Goal: Information Seeking & Learning: Learn about a topic

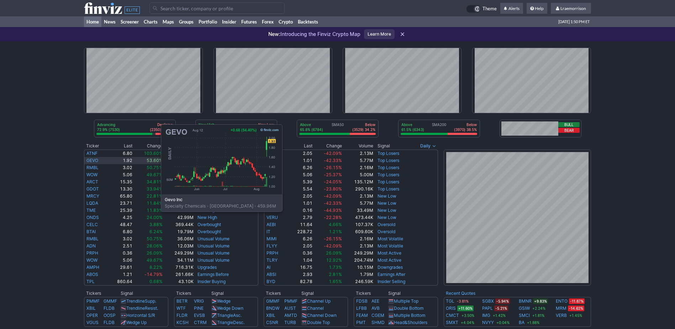
click at [90, 158] on link "GEVO" at bounding box center [92, 160] width 12 height 5
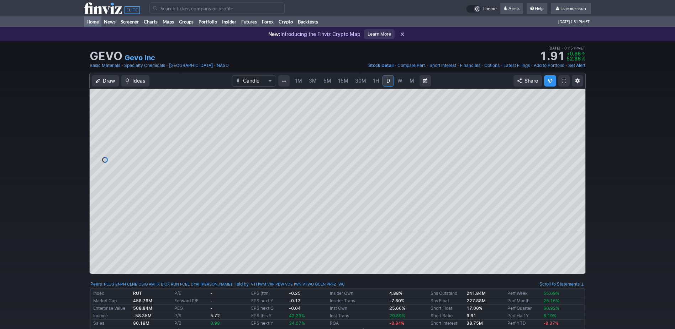
click at [90, 20] on link "Home" at bounding box center [92, 21] width 17 height 11
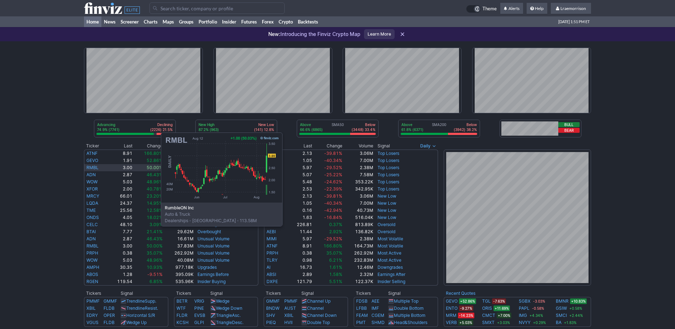
click at [90, 166] on link "RMBL" at bounding box center [92, 167] width 12 height 5
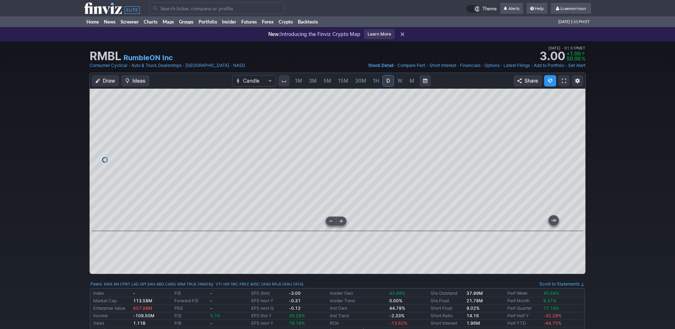
click at [344, 222] on div at bounding box center [337, 160] width 495 height 142
click at [300, 83] on span "1M" at bounding box center [298, 81] width 7 height 6
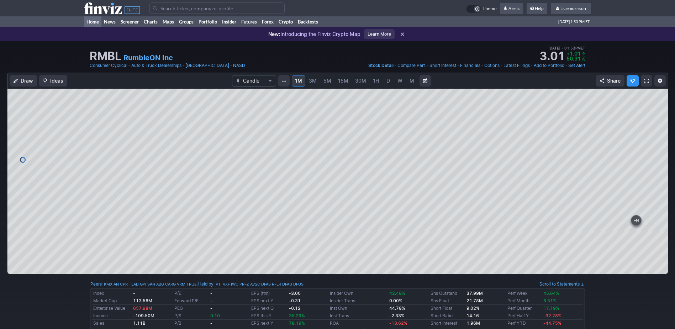
click at [95, 23] on link "Home" at bounding box center [92, 21] width 17 height 11
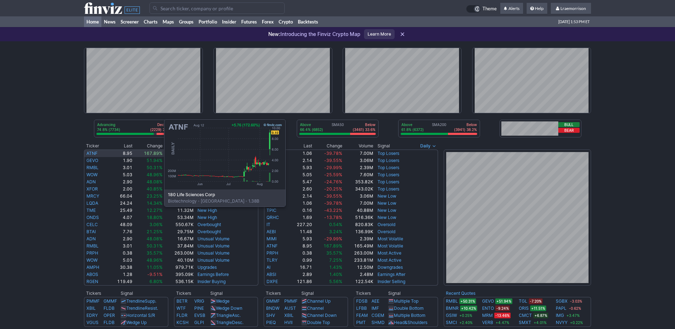
click at [93, 153] on link "ATNF" at bounding box center [91, 152] width 11 height 5
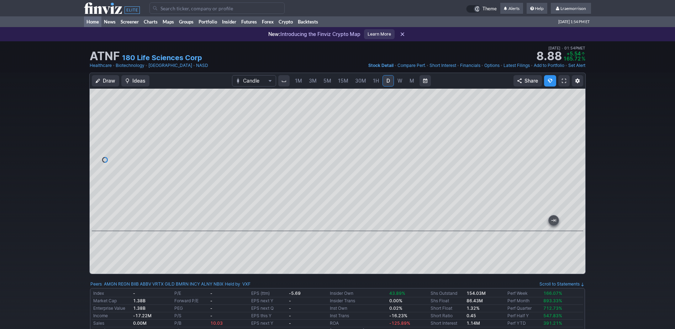
click at [89, 21] on link "Home" at bounding box center [92, 21] width 17 height 11
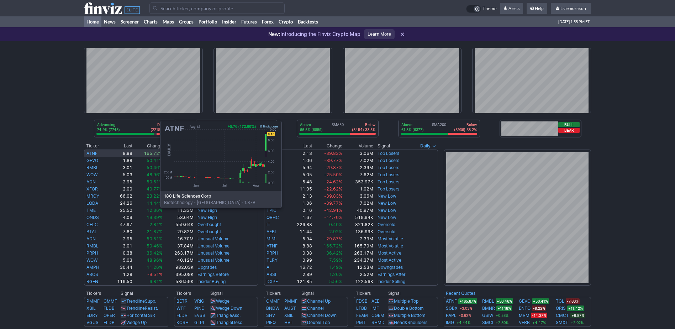
click at [89, 154] on link "ATNF" at bounding box center [91, 152] width 11 height 5
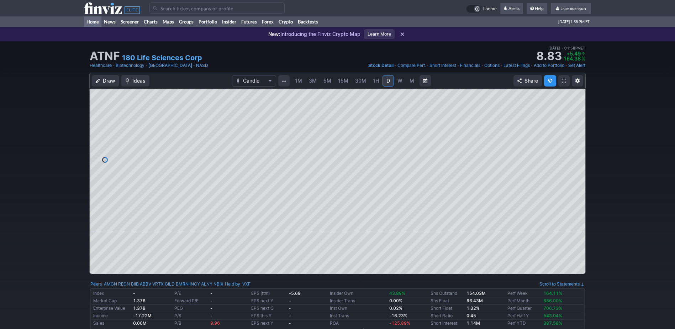
click at [94, 22] on link "Home" at bounding box center [92, 21] width 17 height 11
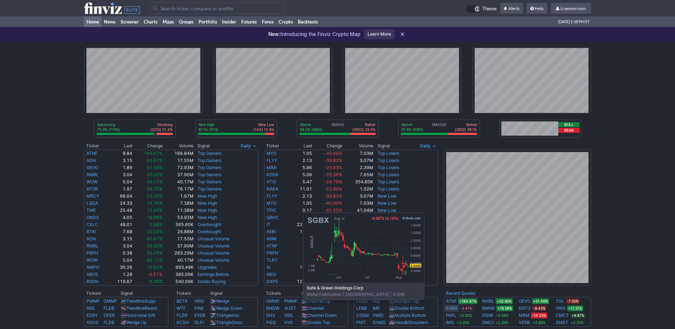
click at [455, 310] on link "SGBX" at bounding box center [452, 307] width 12 height 7
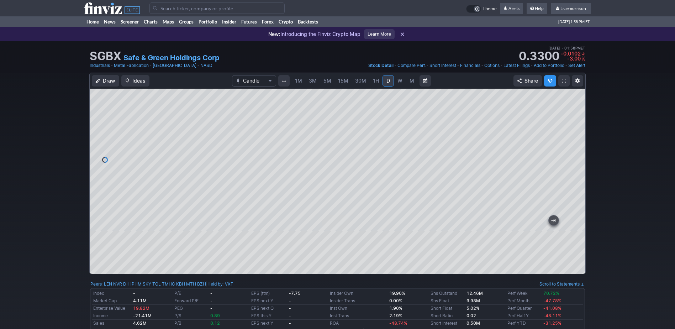
click at [287, 233] on div at bounding box center [337, 181] width 495 height 185
click at [295, 82] on span "1M" at bounding box center [298, 81] width 7 height 6
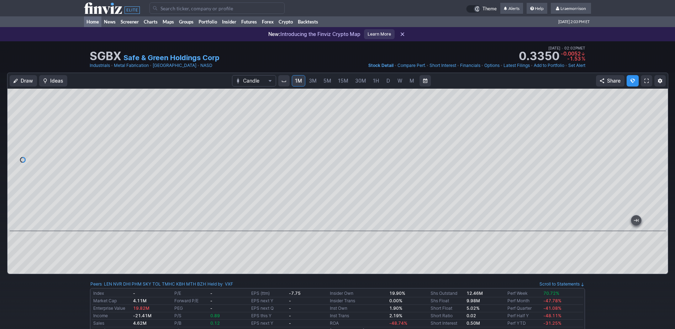
click at [94, 20] on link "Home" at bounding box center [92, 21] width 17 height 11
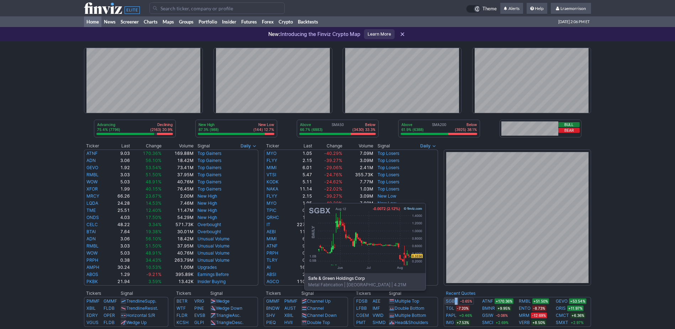
drag, startPoint x: 457, startPoint y: 301, endPoint x: 453, endPoint y: 299, distance: 4.3
click at [453, 299] on div "SGBX -0.65%" at bounding box center [459, 300] width 30 height 7
drag, startPoint x: 453, startPoint y: 299, endPoint x: 449, endPoint y: 299, distance: 4.6
click at [449, 299] on link "SGBX" at bounding box center [452, 300] width 12 height 7
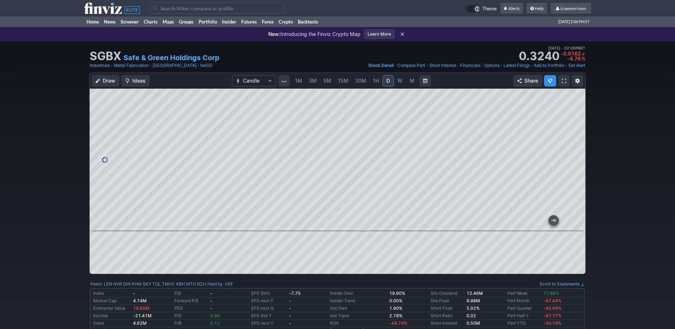
click at [299, 81] on span "1M" at bounding box center [298, 81] width 7 height 6
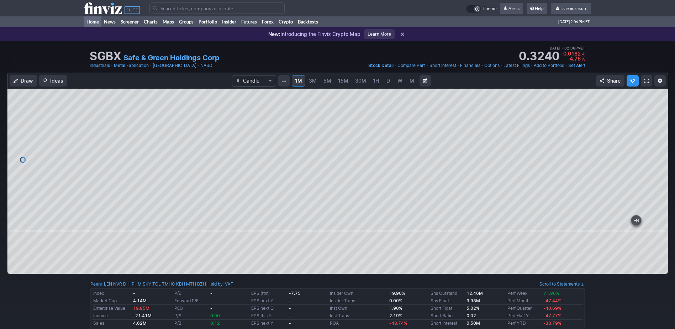
click at [96, 21] on link "Home" at bounding box center [92, 21] width 17 height 11
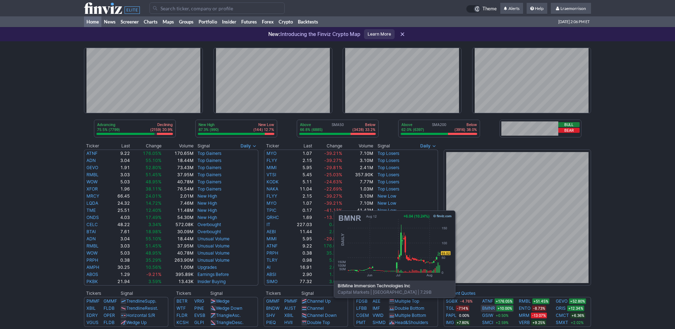
click at [486, 308] on link "BMNR" at bounding box center [488, 307] width 13 height 7
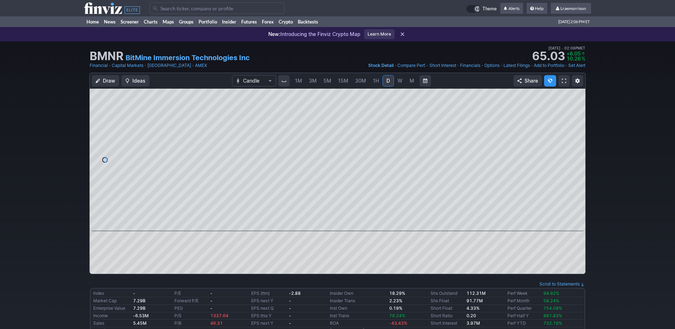
click at [297, 79] on span "1M" at bounding box center [298, 81] width 7 height 6
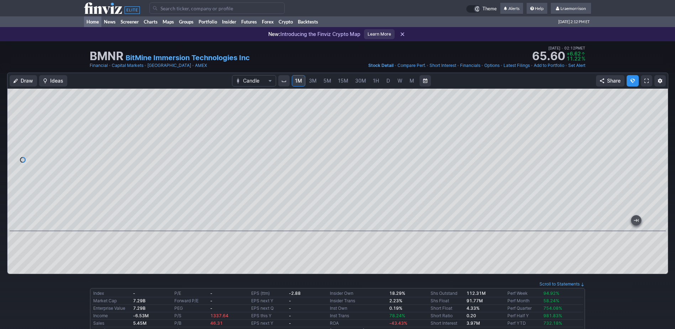
click at [94, 23] on link "Home" at bounding box center [92, 21] width 17 height 11
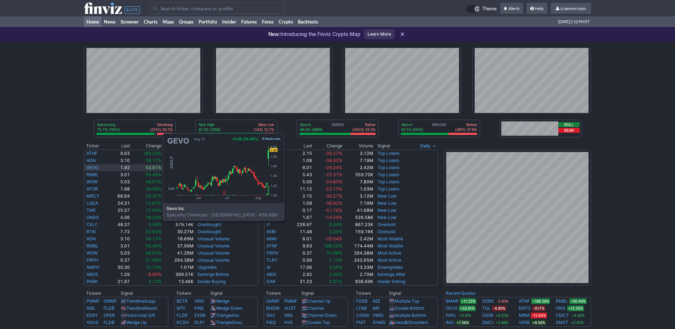
click at [91, 167] on link "GEVO" at bounding box center [92, 167] width 12 height 5
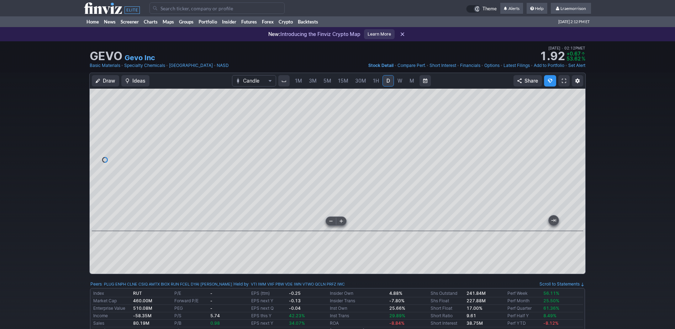
click at [292, 221] on div at bounding box center [337, 160] width 495 height 142
click at [300, 81] on span "1M" at bounding box center [298, 81] width 7 height 6
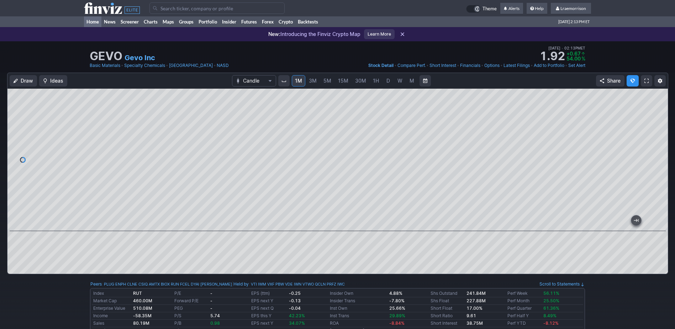
click at [91, 21] on link "Home" at bounding box center [92, 21] width 17 height 11
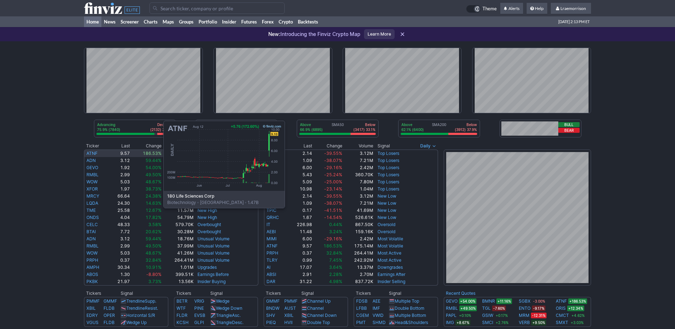
click at [92, 154] on link "ATNF" at bounding box center [91, 152] width 11 height 5
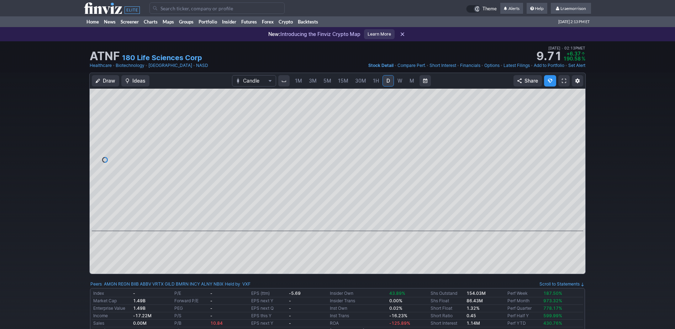
click at [299, 82] on span "1M" at bounding box center [298, 81] width 7 height 6
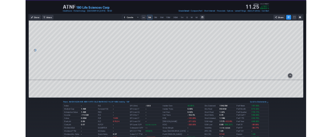
scroll to position [36, 0]
